Goal: Transaction & Acquisition: Book appointment/travel/reservation

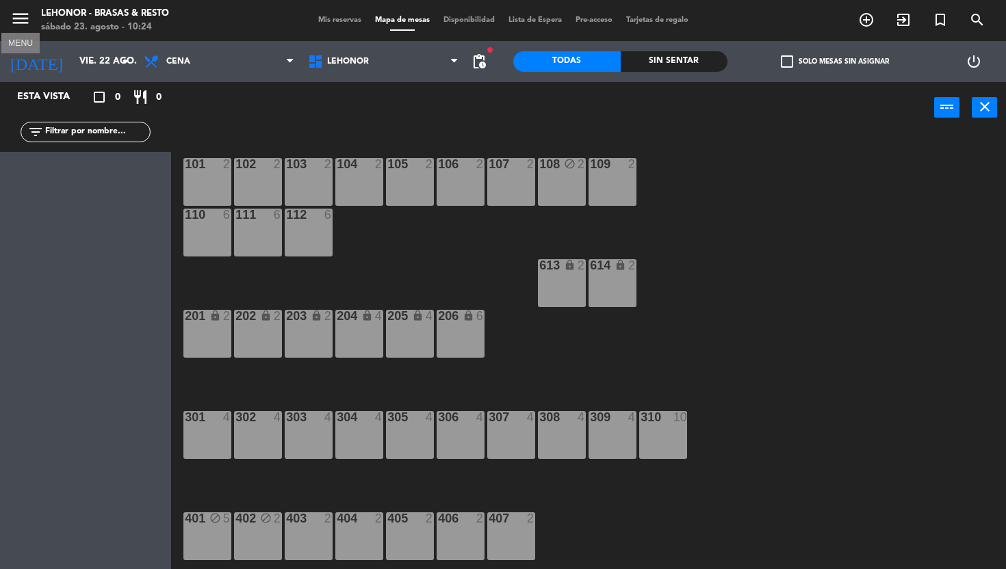
click at [20, 18] on icon "menu" at bounding box center [20, 18] width 21 height 21
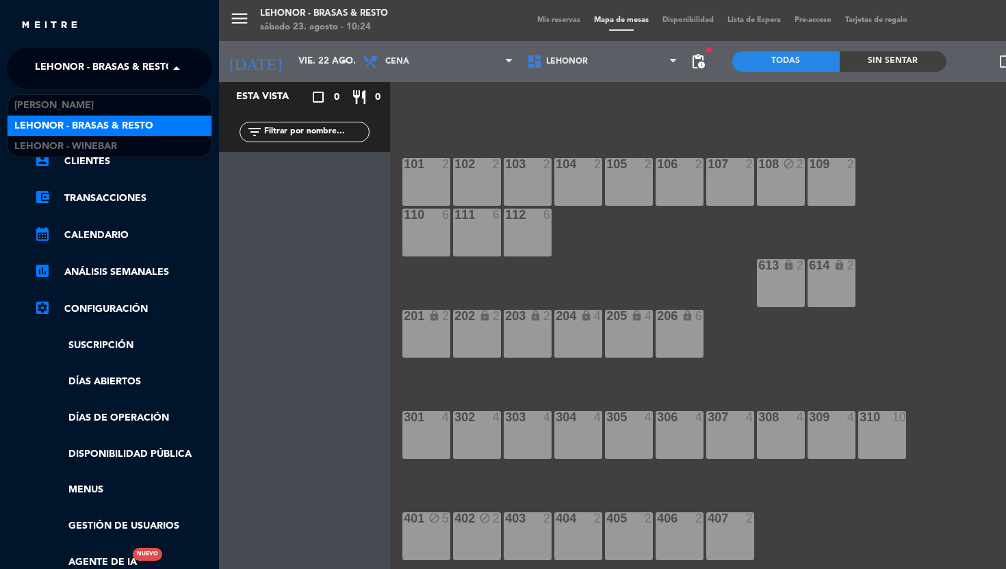
click at [114, 73] on span "Lehonor - Brasas & Resto" at bounding box center [104, 68] width 139 height 29
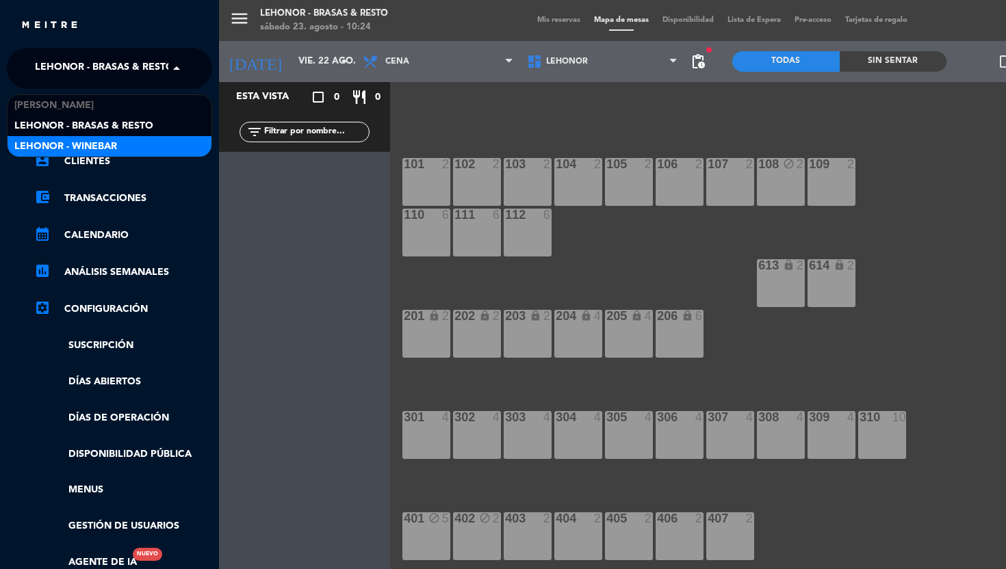
click at [87, 139] on span "Lehonor - Winebar" at bounding box center [65, 147] width 103 height 16
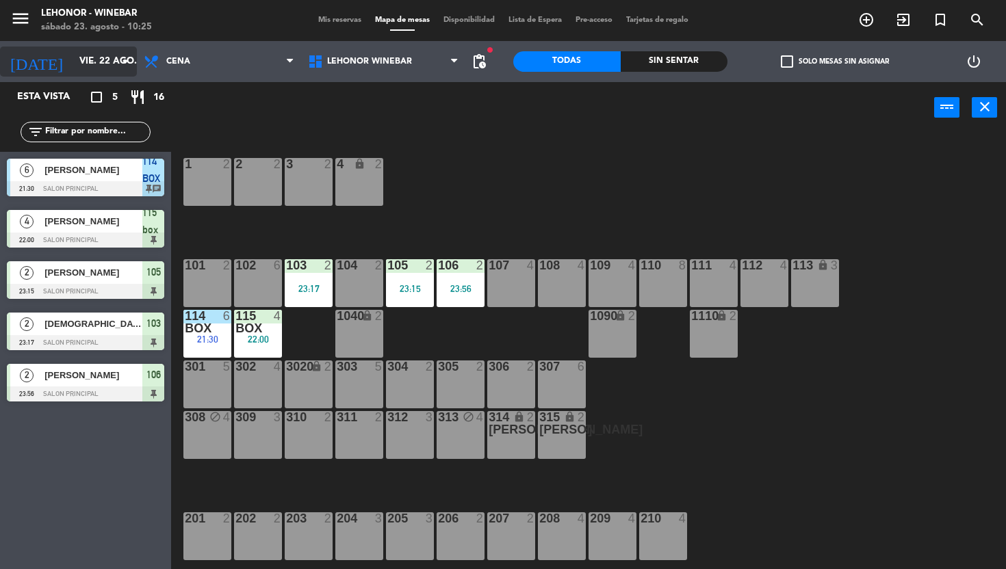
click at [88, 56] on input "vie. 22 ago." at bounding box center [134, 61] width 122 height 25
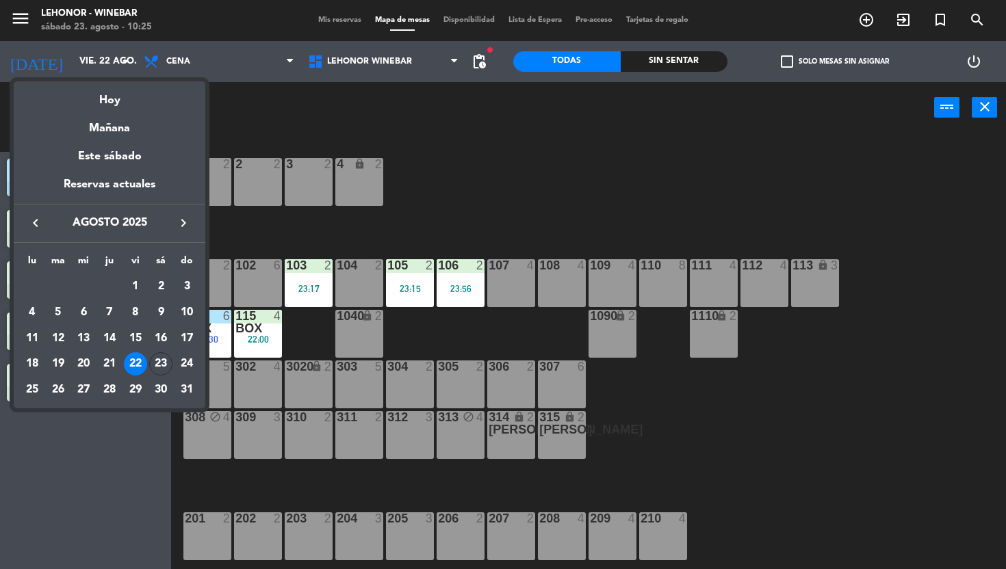
click at [112, 96] on div "Hoy" at bounding box center [110, 95] width 192 height 28
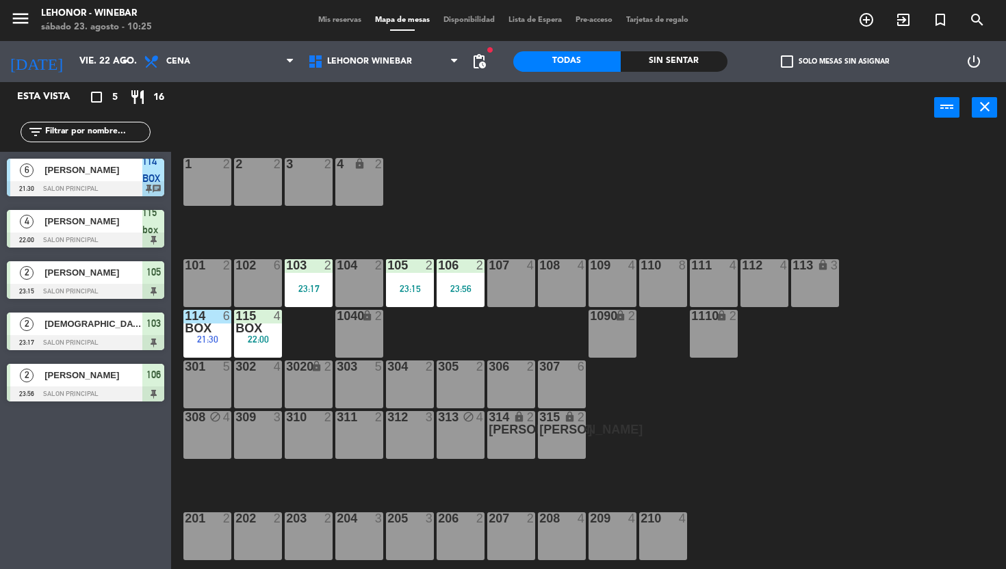
type input "sáb. 23 ago."
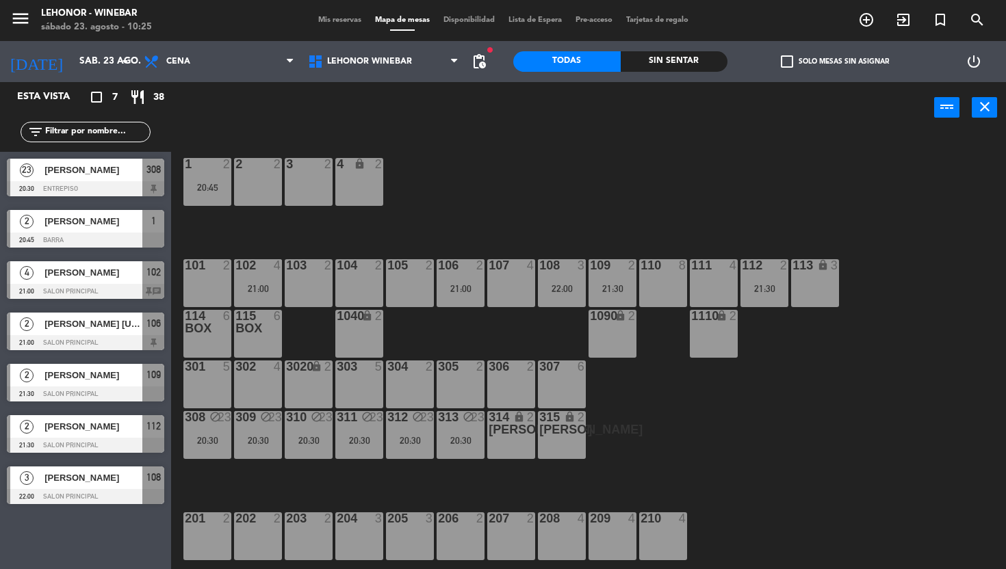
click at [213, 343] on div "114 BOX 6" at bounding box center [207, 334] width 48 height 48
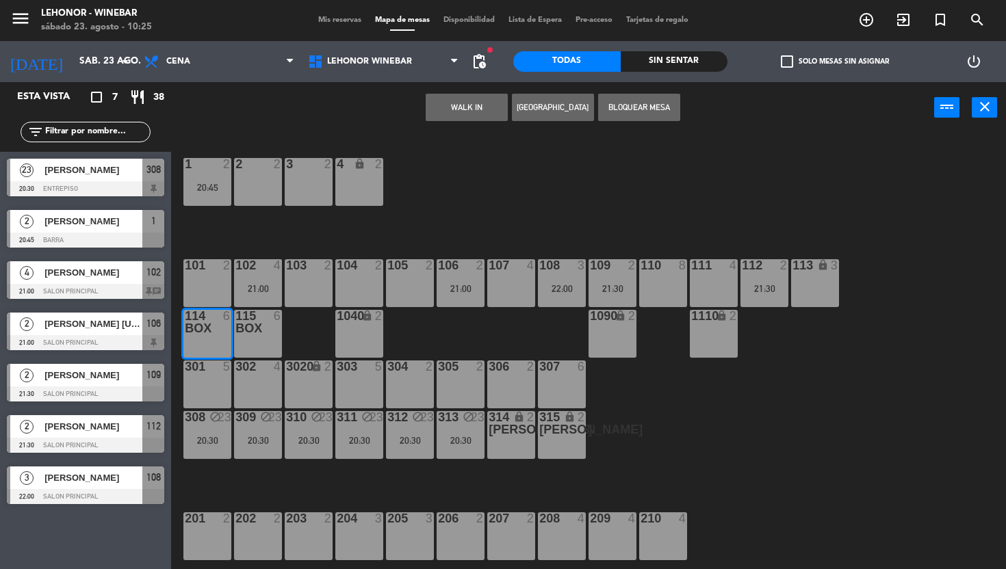
click at [555, 109] on button "[GEOGRAPHIC_DATA]" at bounding box center [553, 107] width 82 height 27
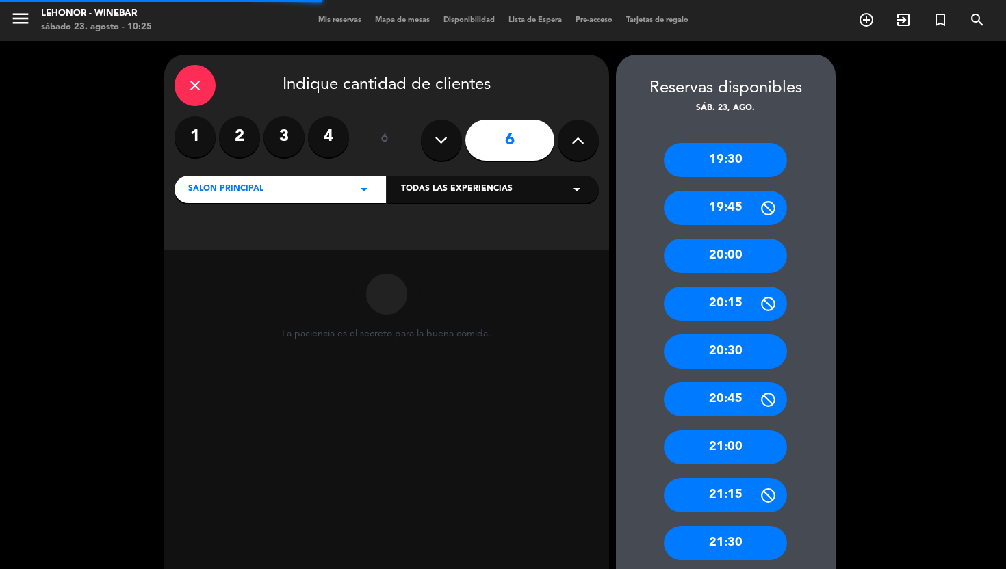
click at [445, 145] on icon at bounding box center [440, 140] width 13 height 21
type input "5"
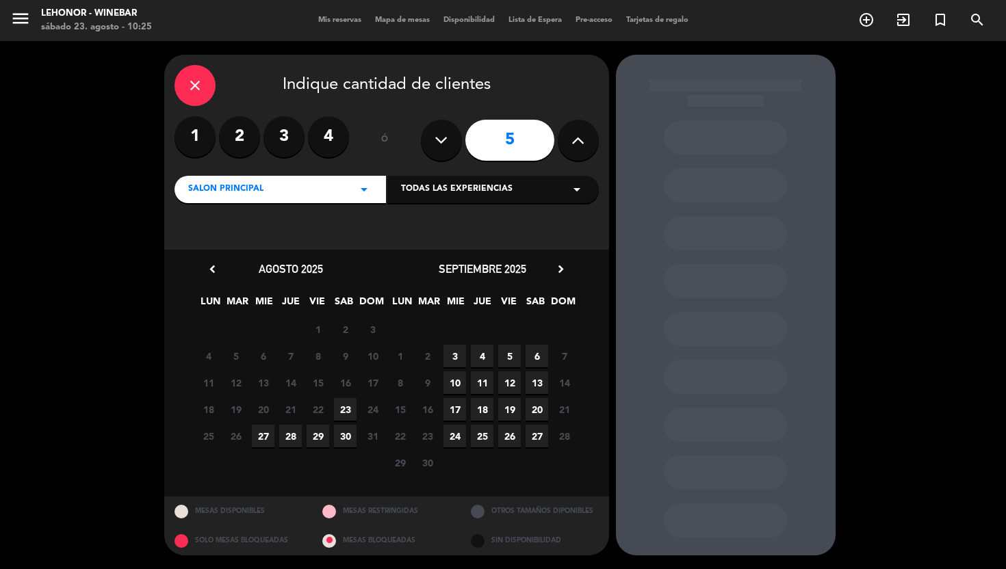
click at [348, 414] on span "23" at bounding box center [345, 409] width 23 height 23
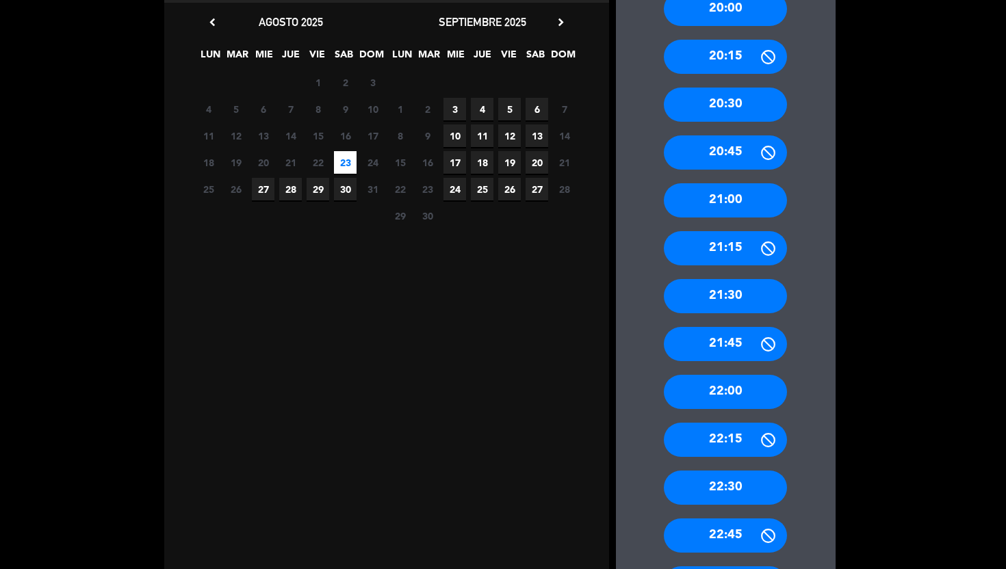
scroll to position [248, 0]
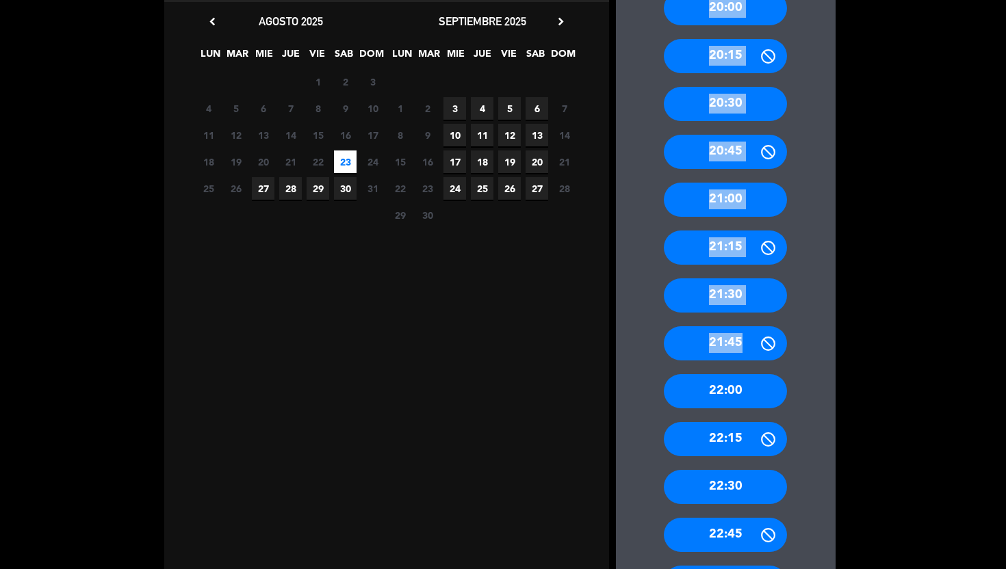
drag, startPoint x: 743, startPoint y: 375, endPoint x: 487, endPoint y: 442, distance: 264.5
click at [487, 443] on div "close Indique cantidad de clientes 1 2 3 4 ó 5 Salon Principal arrow_drop_down …" at bounding box center [503, 287] width 1006 height 988
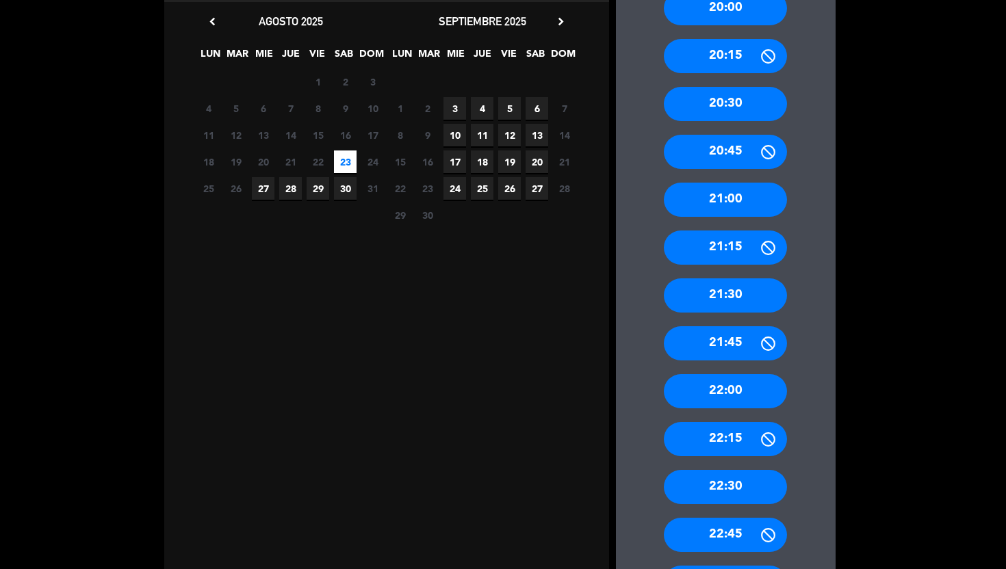
click at [720, 382] on div "22:00" at bounding box center [725, 391] width 123 height 34
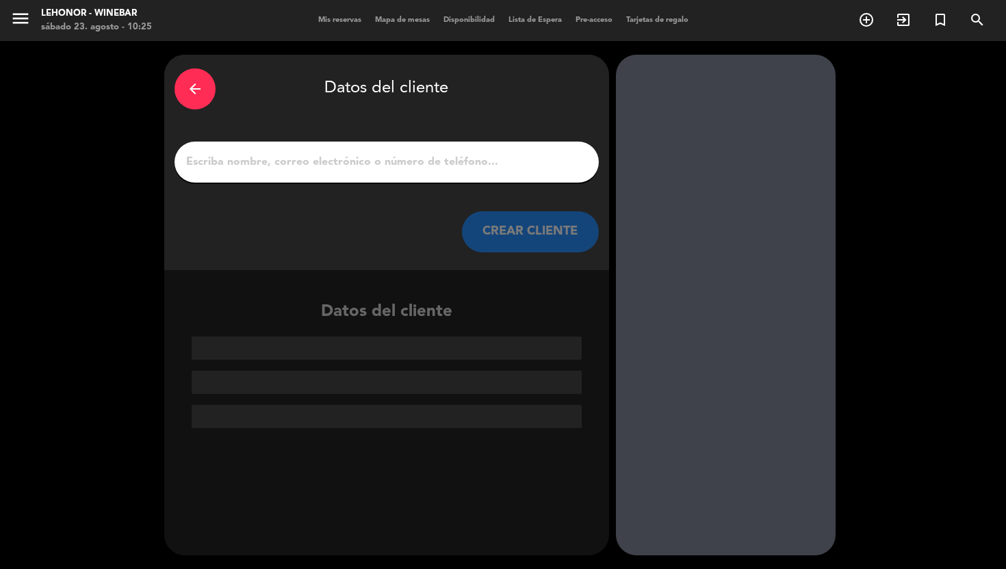
click at [293, 169] on input "1" at bounding box center [387, 162] width 404 height 19
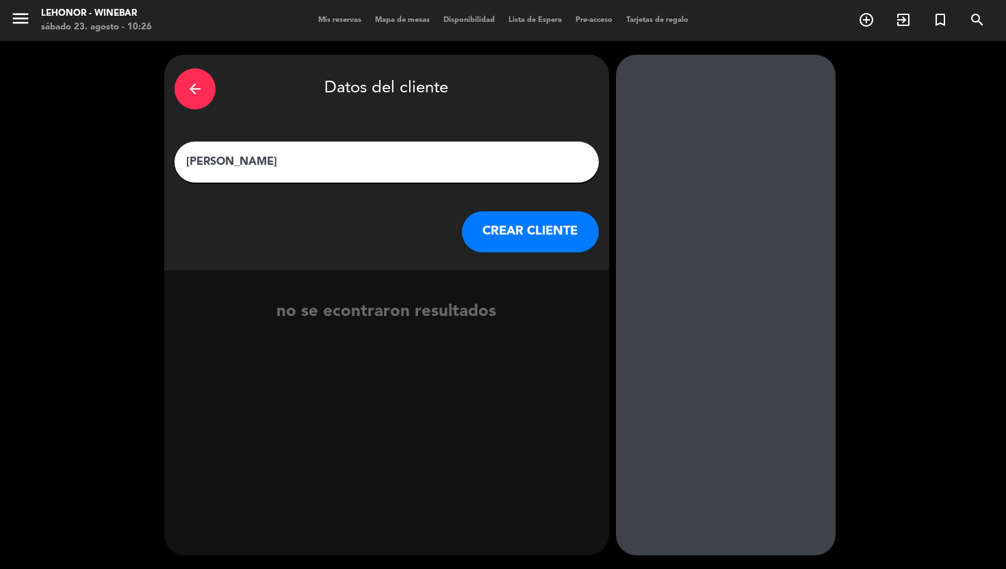
type input "[PERSON_NAME]"
click at [510, 248] on button "CREAR CLIENTE" at bounding box center [530, 231] width 137 height 41
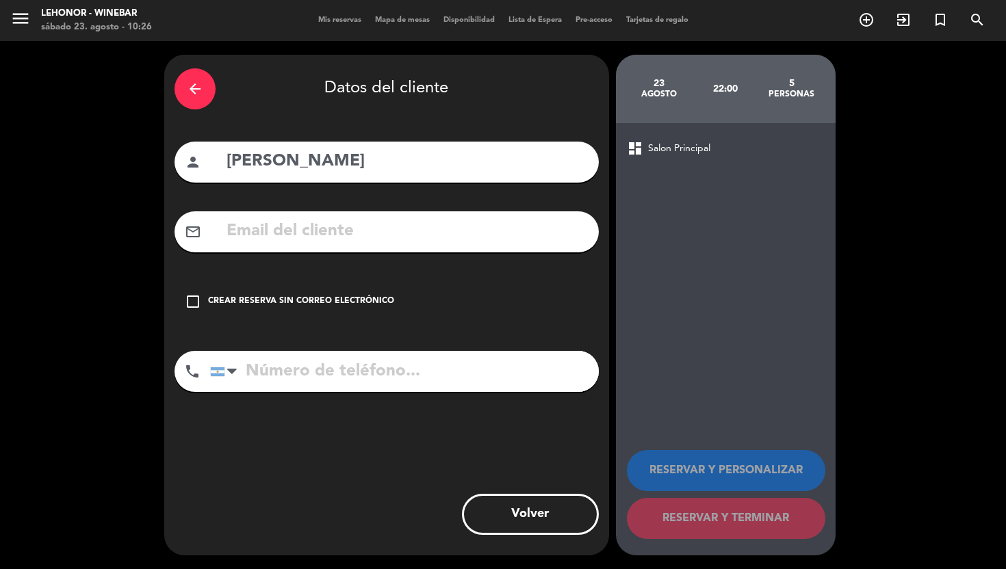
click at [375, 361] on input "tel" at bounding box center [404, 371] width 389 height 41
type input "3382468648"
click at [311, 295] on div "Crear reserva sin correo electrónico" at bounding box center [301, 302] width 186 height 14
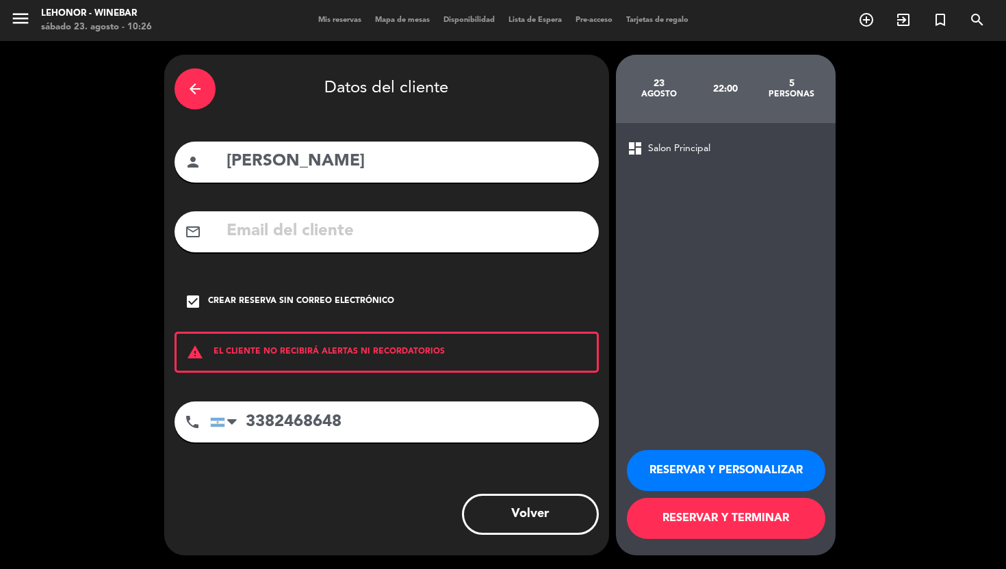
click at [692, 510] on button "RESERVAR Y TERMINAR" at bounding box center [726, 518] width 198 height 41
